Goal: Information Seeking & Learning: Learn about a topic

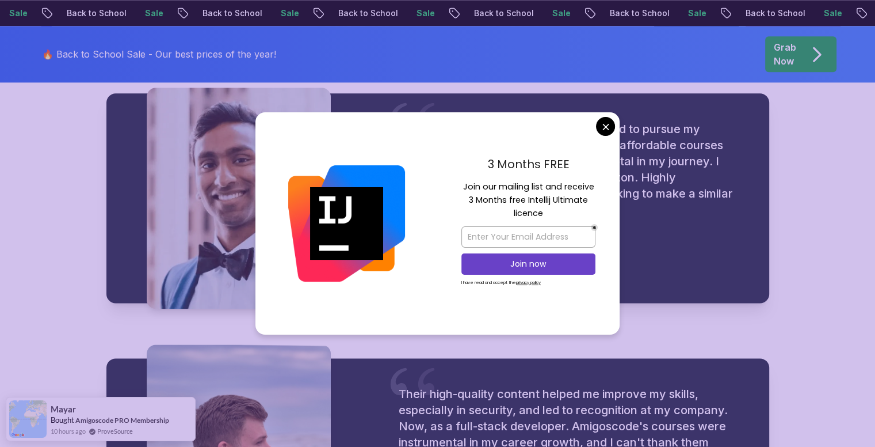
scroll to position [1515, 0]
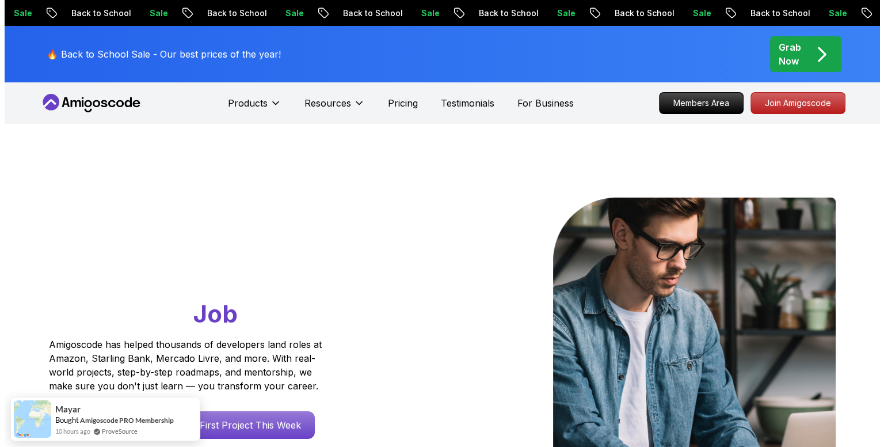
scroll to position [0, 0]
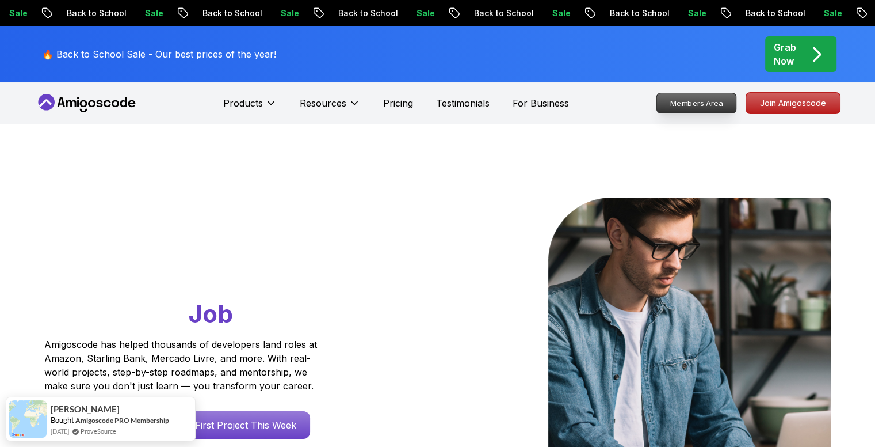
click at [681, 104] on p "Members Area" at bounding box center [696, 103] width 79 height 20
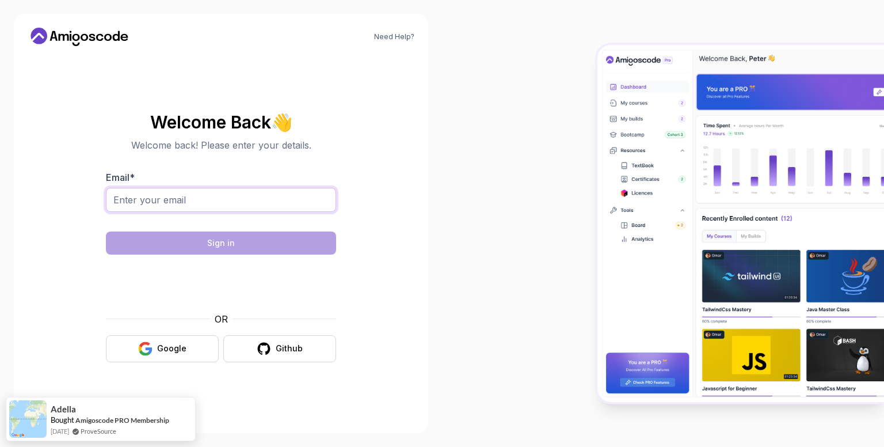
click at [185, 203] on input "Email *" at bounding box center [221, 200] width 230 height 24
type input "malcolmkgobalale833@gmail.com"
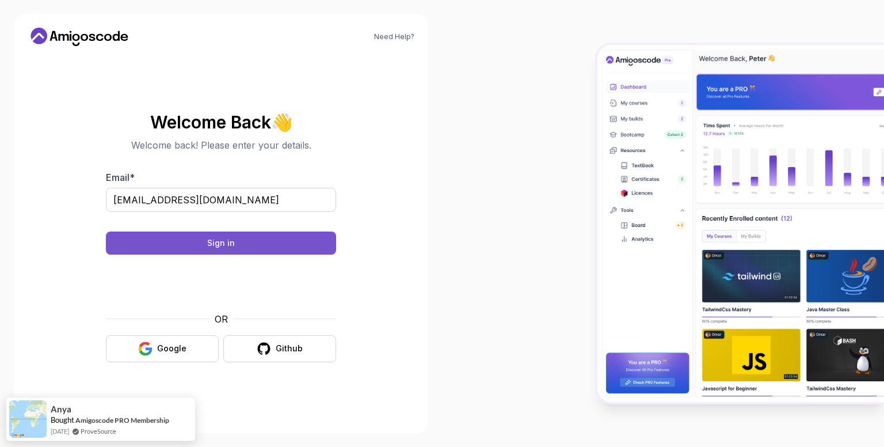
click at [227, 241] on div "Sign in" at bounding box center [221, 243] width 28 height 12
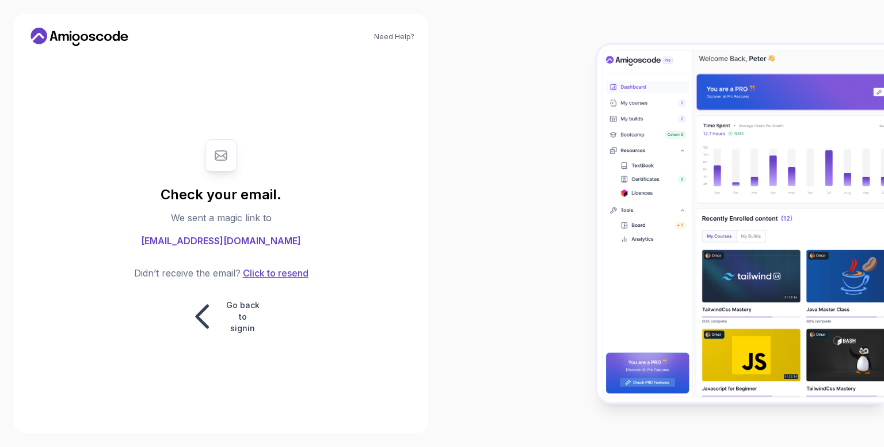
click at [273, 275] on button "Click to resend" at bounding box center [275, 273] width 68 height 14
click at [264, 272] on button "Click to resend" at bounding box center [275, 273] width 68 height 14
click at [243, 304] on p "Go back to signin" at bounding box center [243, 316] width 35 height 35
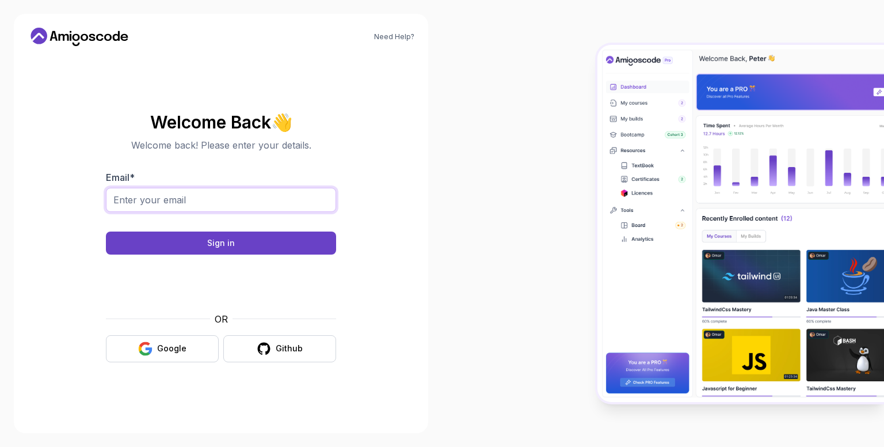
click at [239, 200] on input "Email *" at bounding box center [221, 200] width 230 height 24
type input "malcolmkgobalale833@gmail.com"
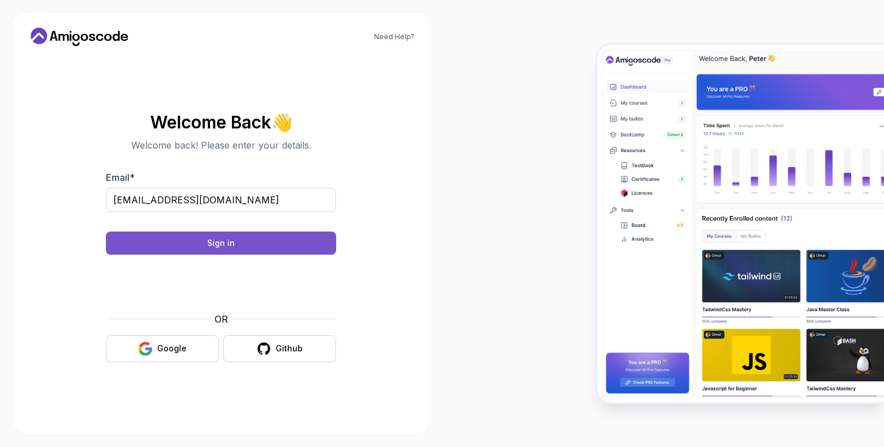
click at [245, 238] on button "Sign in" at bounding box center [221, 242] width 230 height 23
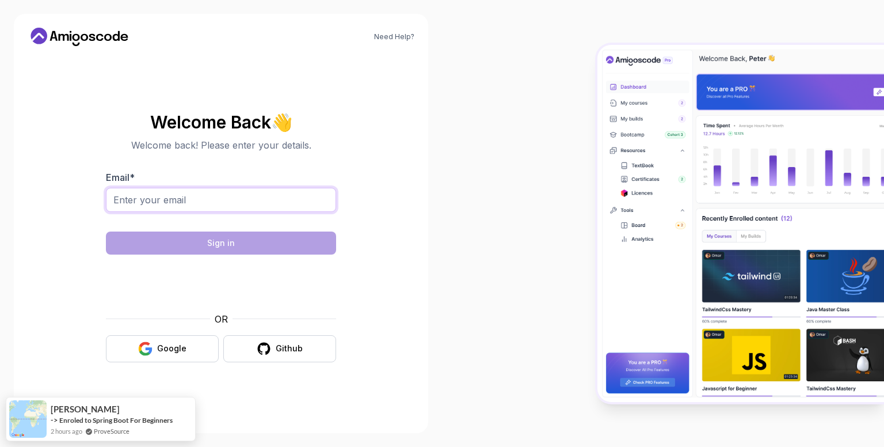
click at [191, 203] on input "Email *" at bounding box center [221, 200] width 230 height 24
type input "malcolmkgobalale833@gmail.com"
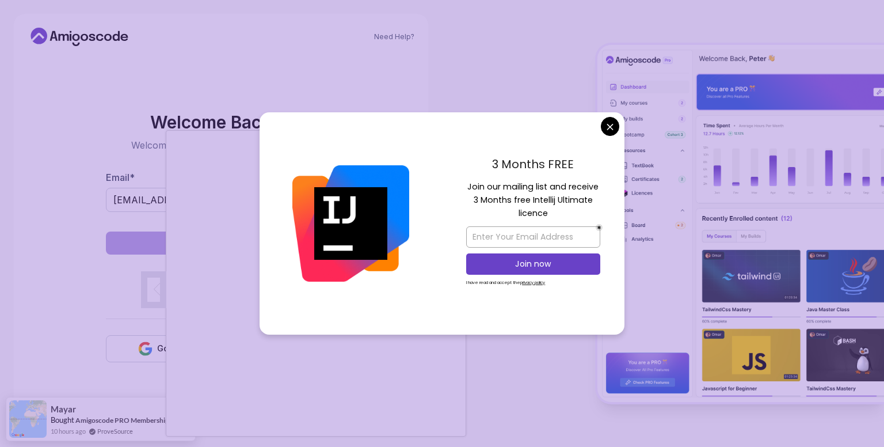
click at [612, 125] on body "Need Help? Welcome Back 👋 Welcome back! Please enter your details. Email * malc…" at bounding box center [442, 223] width 884 height 447
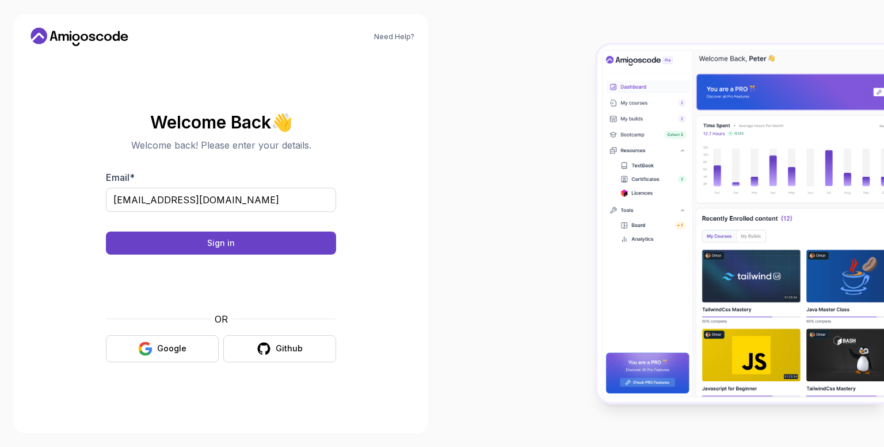
drag, startPoint x: 465, startPoint y: 219, endPoint x: 280, endPoint y: 332, distance: 217.0
click at [280, 332] on div "Need Help? Welcome Back 👋 Welcome back! Please enter your details. Email * malc…" at bounding box center [221, 223] width 442 height 447
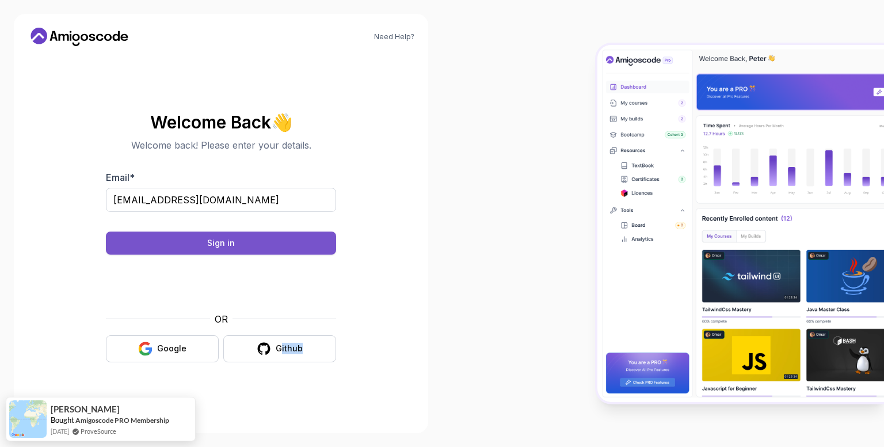
click at [256, 251] on button "Sign in" at bounding box center [221, 242] width 230 height 23
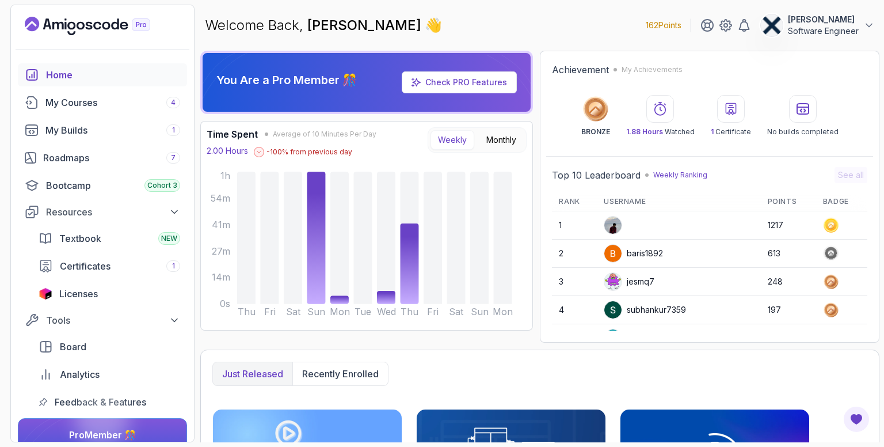
click at [449, 81] on link "Check PRO Features" at bounding box center [466, 82] width 82 height 10
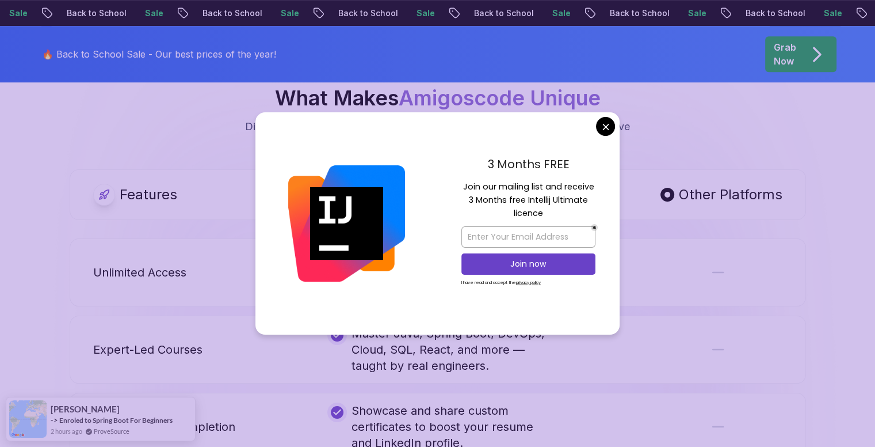
scroll to position [591, 0]
click at [496, 240] on input "email" at bounding box center [529, 236] width 134 height 21
click at [437, 220] on div at bounding box center [347, 223] width 182 height 222
click at [565, 238] on input "malcolmkgobalale833@gmail.com" at bounding box center [529, 236] width 134 height 21
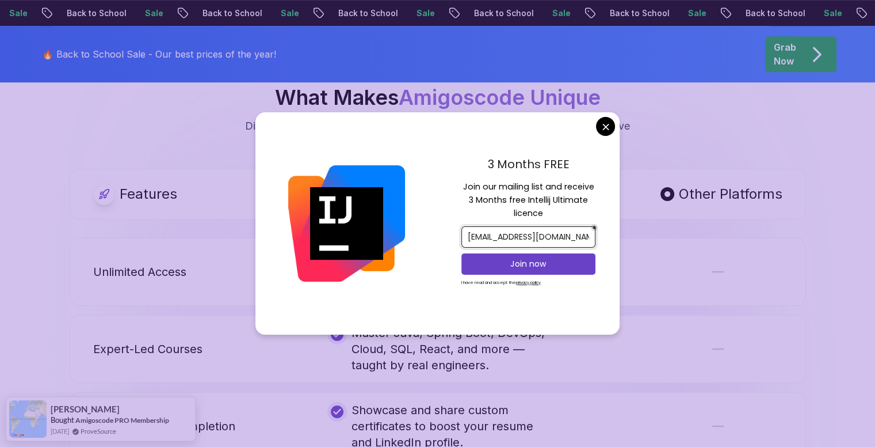
scroll to position [0, 21]
drag, startPoint x: 565, startPoint y: 238, endPoint x: 630, endPoint y: 237, distance: 65.6
paste input "gmail.com"
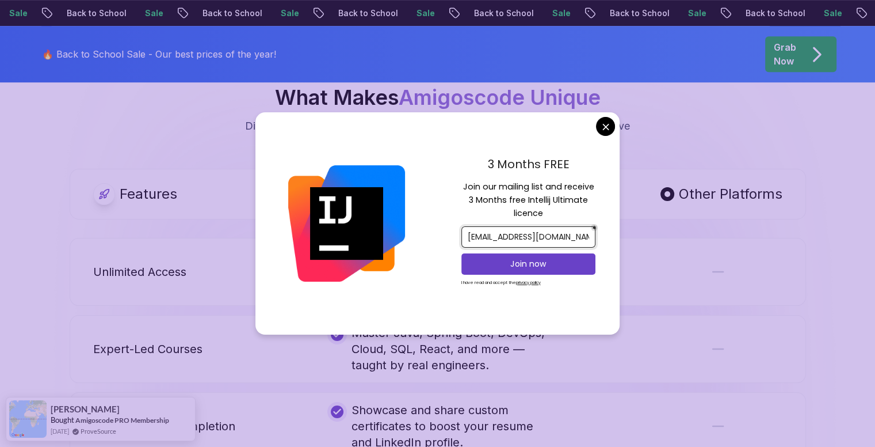
scroll to position [0, 21]
type input "malcolmkgobalale833@gmail.com"
click at [536, 262] on p "Join now" at bounding box center [528, 264] width 109 height 12
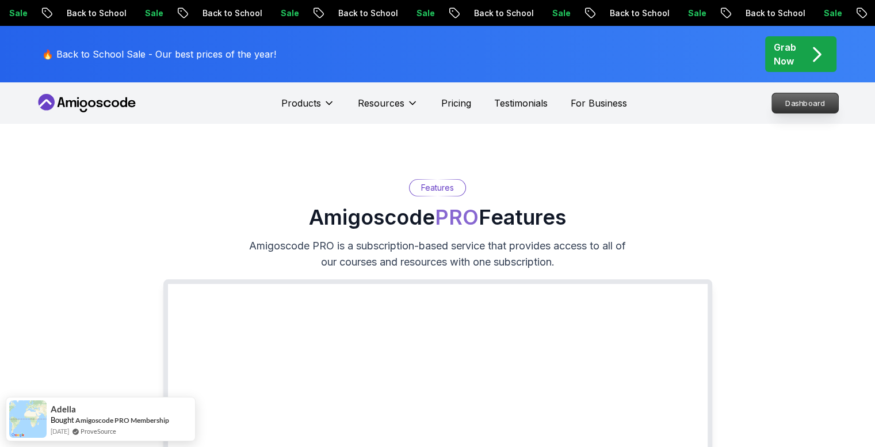
click at [790, 98] on p "Dashboard" at bounding box center [805, 103] width 66 height 20
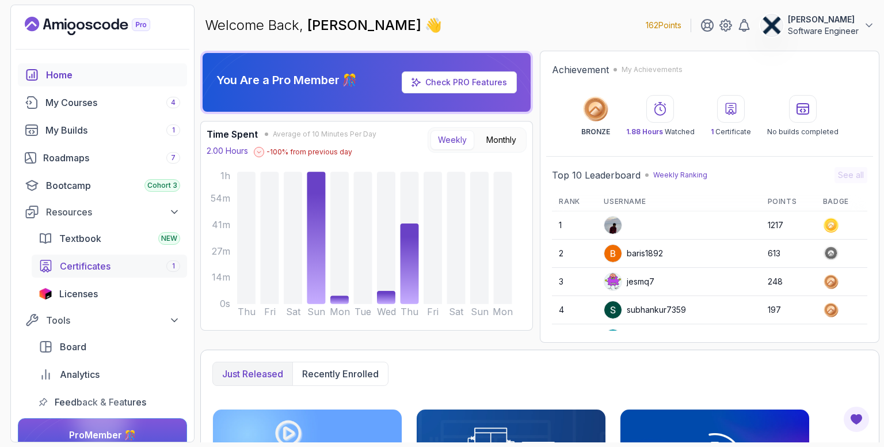
click at [87, 264] on span "Certificates" at bounding box center [85, 266] width 51 height 14
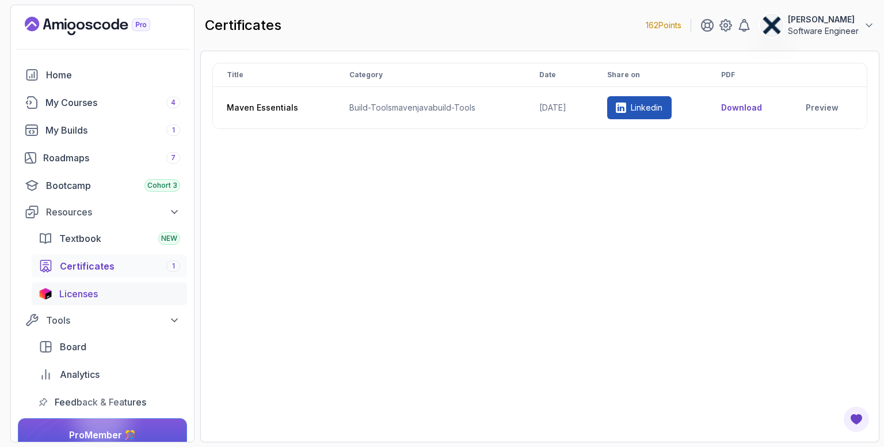
click at [87, 290] on span "Licenses" at bounding box center [78, 294] width 39 height 14
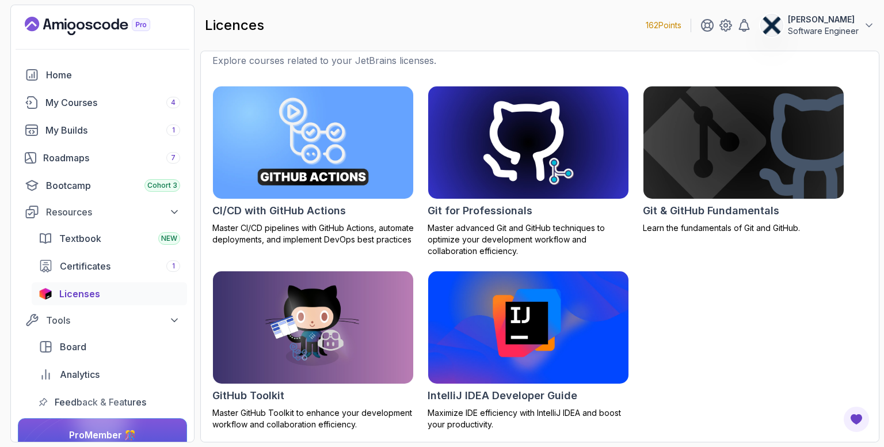
scroll to position [327, 0]
click at [120, 101] on div "My Courses 4" at bounding box center [112, 103] width 135 height 14
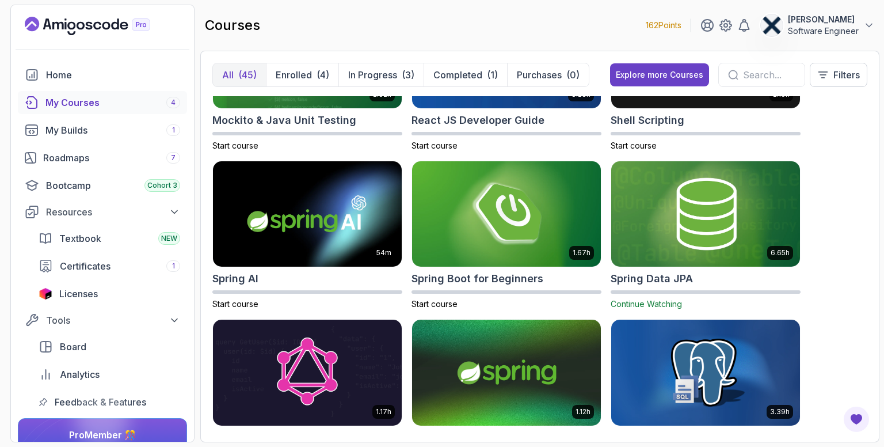
scroll to position [1846, 0]
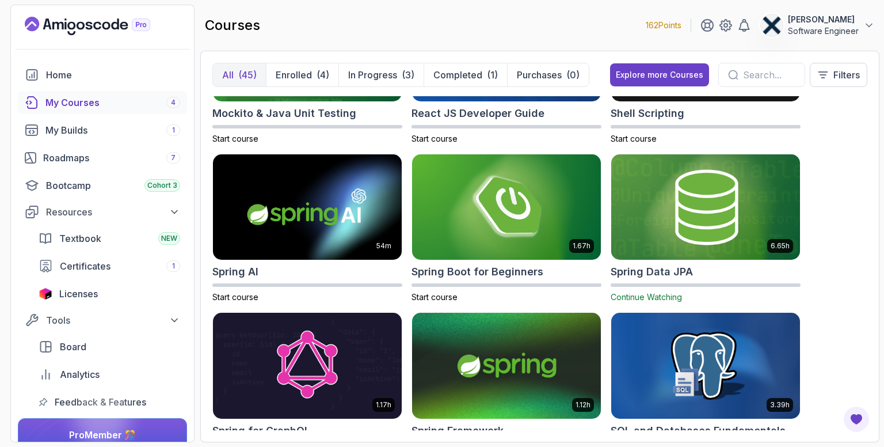
click at [681, 180] on img at bounding box center [706, 206] width 198 height 111
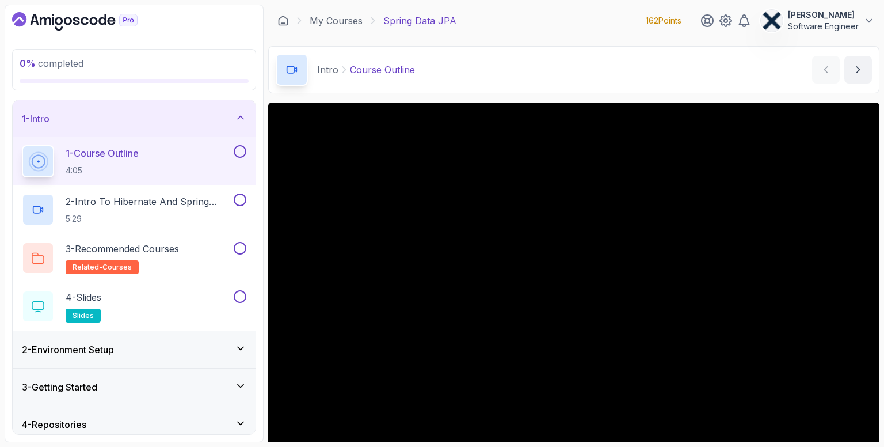
click at [94, 163] on h2 "1 - Course Outline 4:05" at bounding box center [102, 161] width 73 height 30
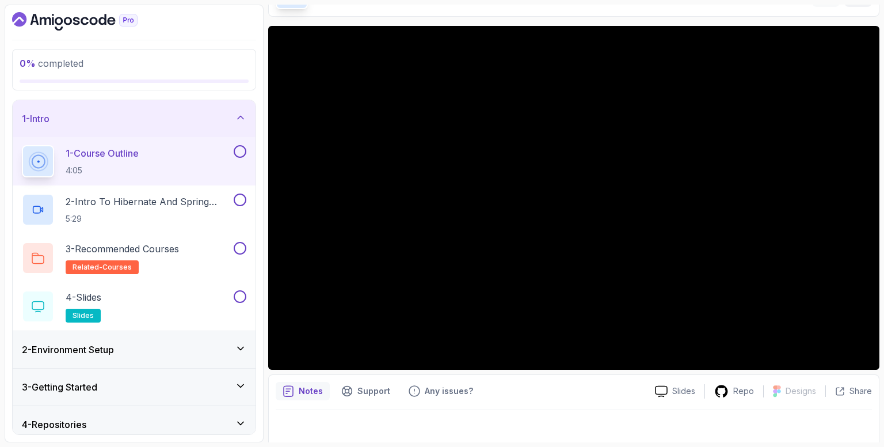
scroll to position [81, 0]
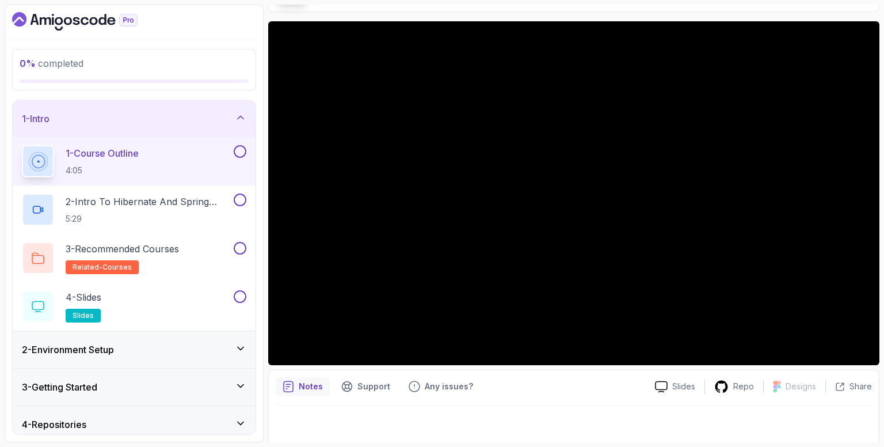
click at [127, 153] on p "1 - Course Outline" at bounding box center [102, 153] width 73 height 14
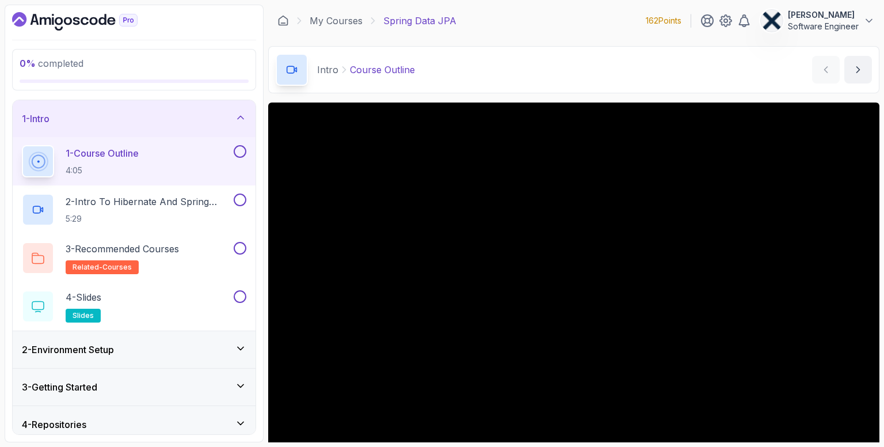
scroll to position [83, 0]
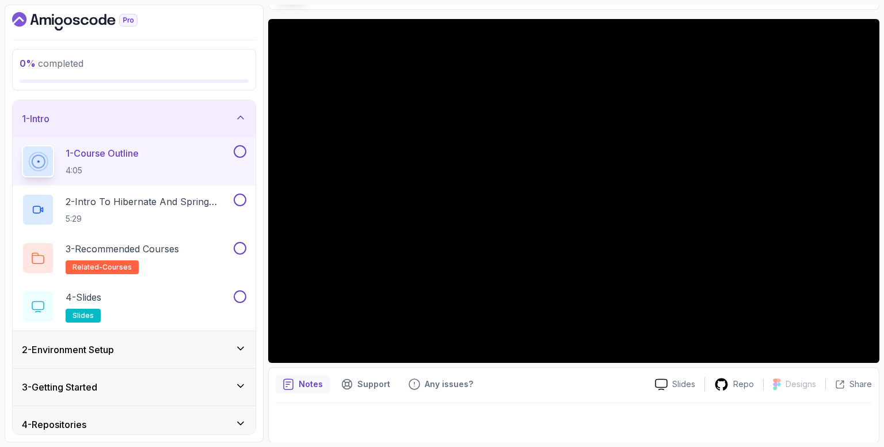
click at [124, 155] on p "1 - Course Outline" at bounding box center [102, 153] width 73 height 14
click at [509, 150] on div at bounding box center [573, 191] width 611 height 344
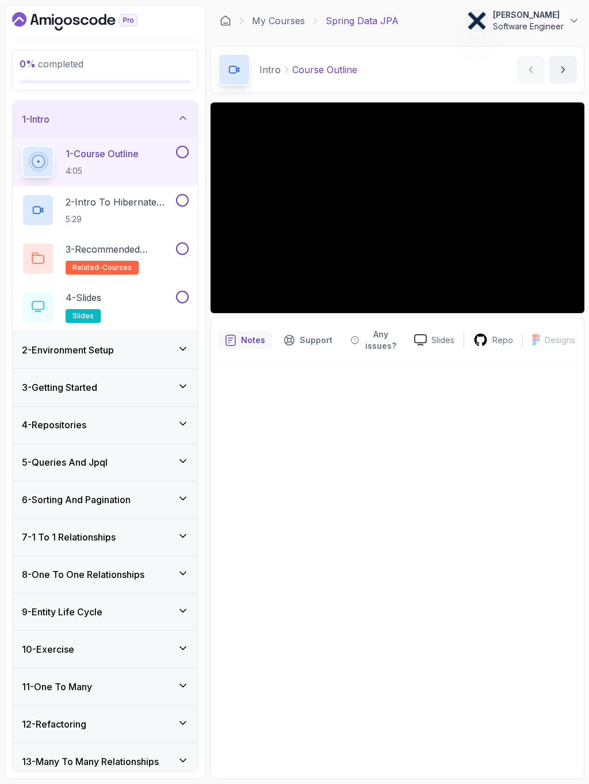
click at [149, 424] on div "4 - Repositories" at bounding box center [105, 425] width 167 height 14
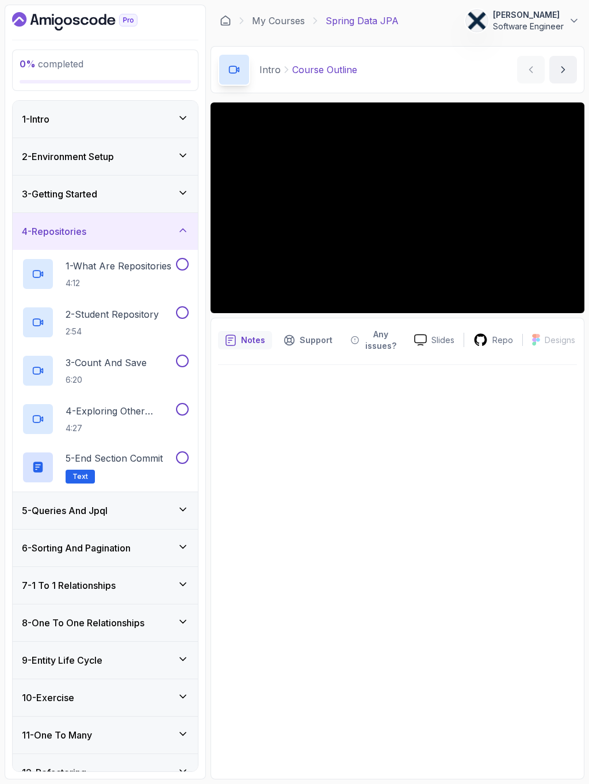
click at [109, 232] on div "4 - Repositories" at bounding box center [105, 231] width 167 height 14
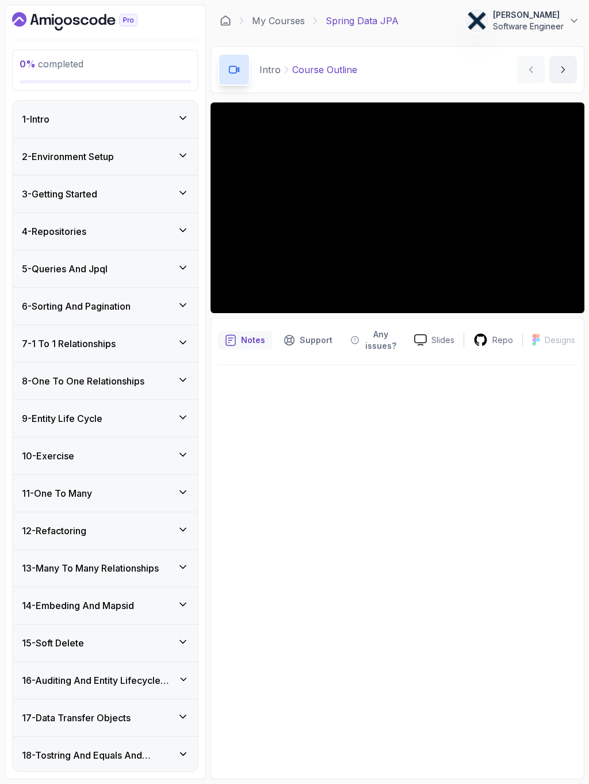
click at [505, 342] on p "Repo" at bounding box center [503, 340] width 21 height 12
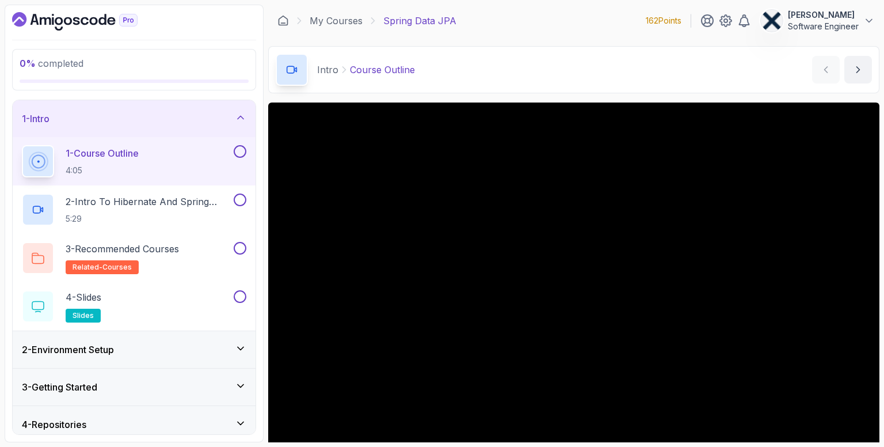
scroll to position [27, 0]
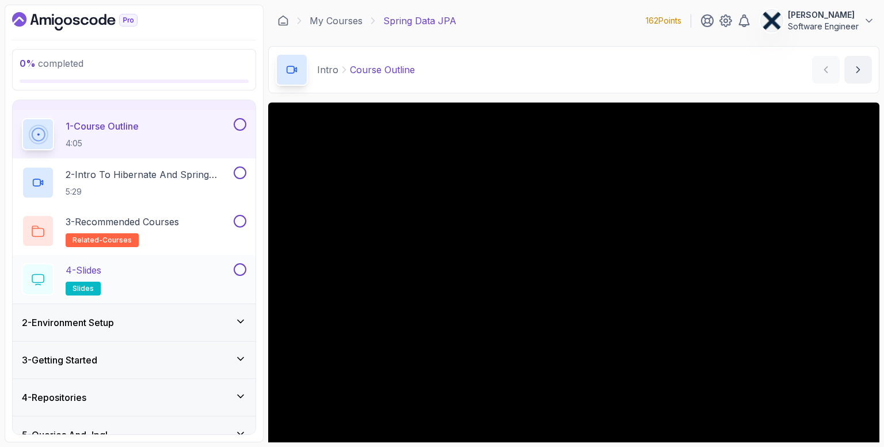
click at [99, 266] on p "4 - Slides" at bounding box center [84, 270] width 36 height 14
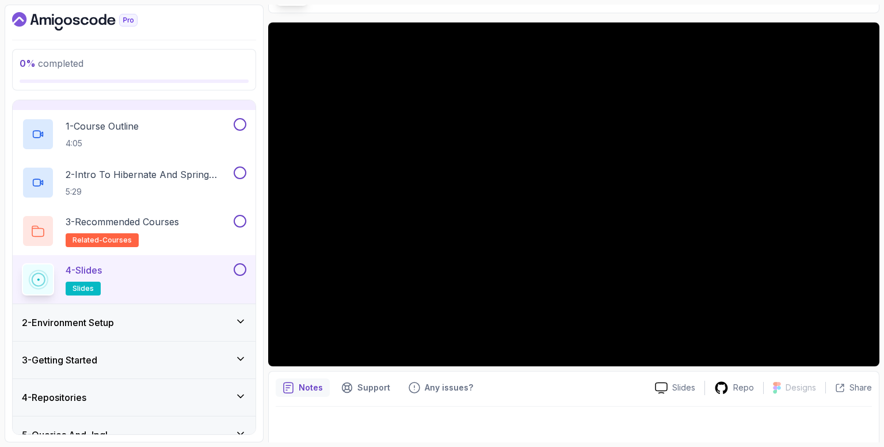
scroll to position [83, 0]
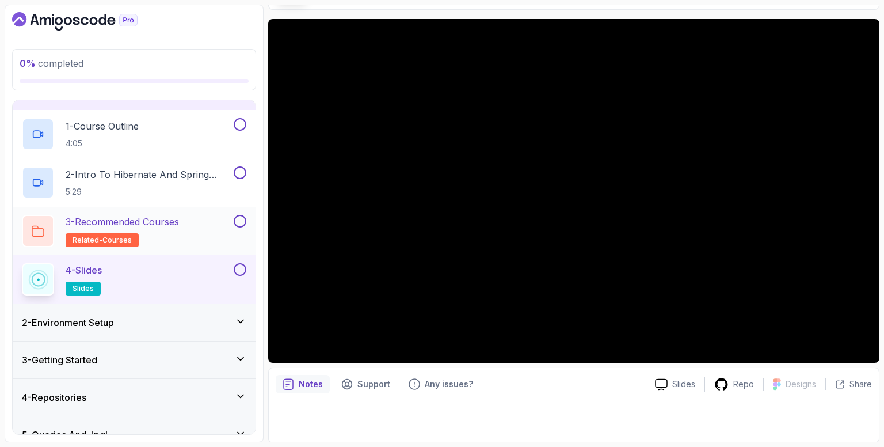
click at [150, 236] on h2 "3 - Recommended Courses related-courses" at bounding box center [122, 231] width 113 height 32
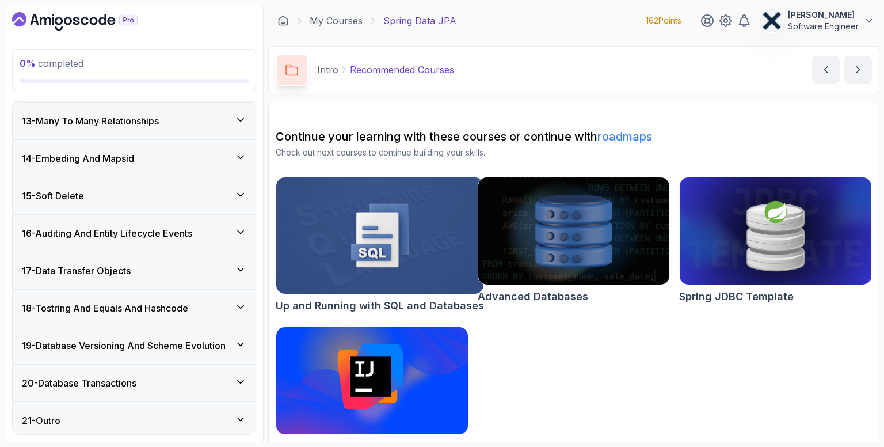
scroll to position [642, 0]
